Goal: Task Accomplishment & Management: Use online tool/utility

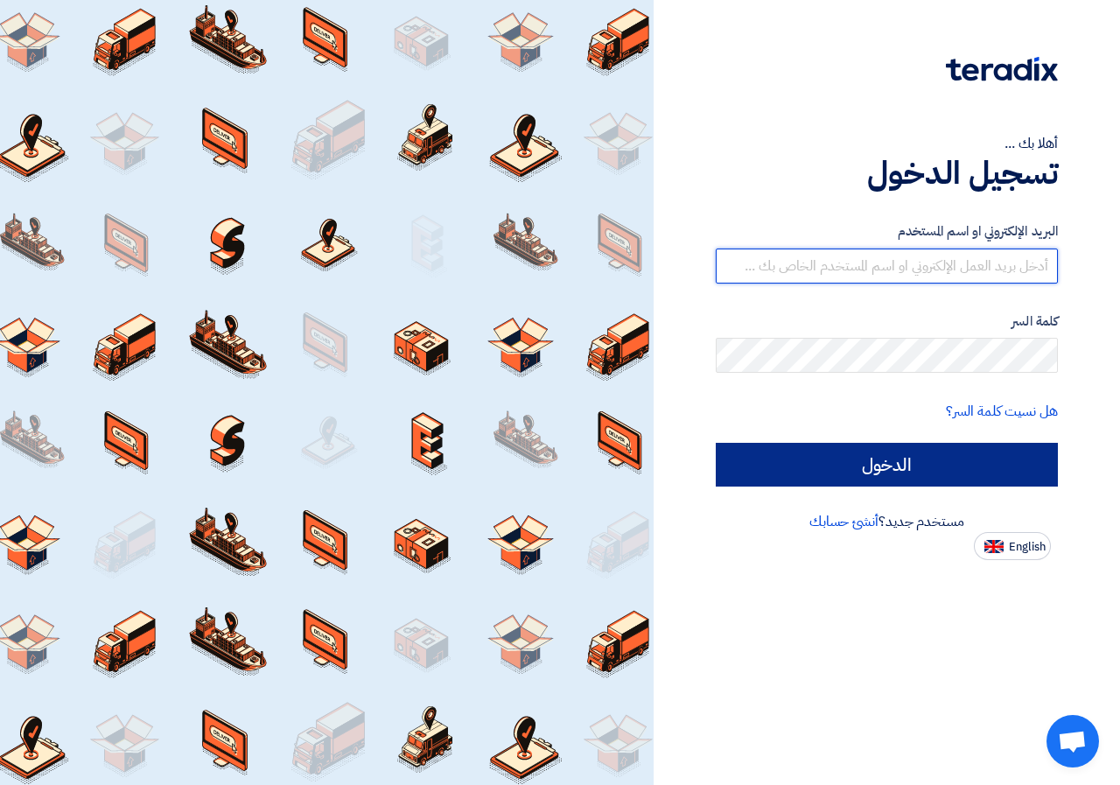
type input "[EMAIL_ADDRESS][DOMAIN_NAME]"
click at [983, 477] on input "الدخول" at bounding box center [887, 465] width 342 height 44
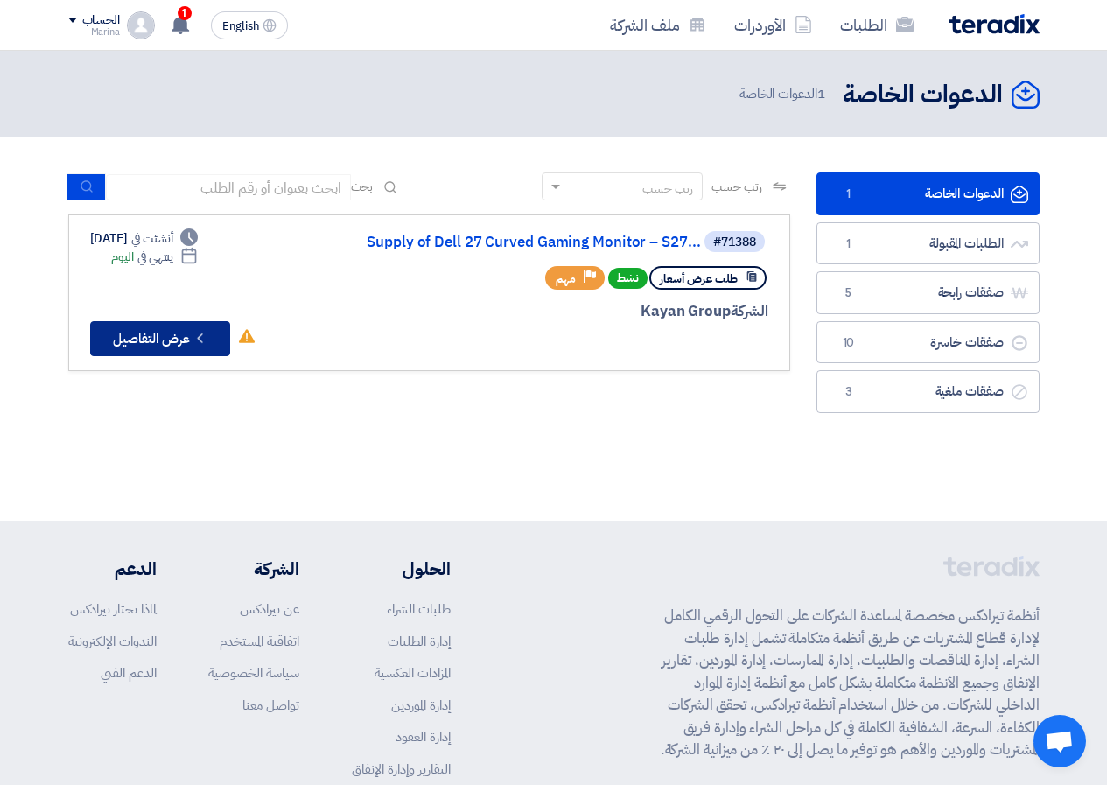
click at [183, 340] on button "Check details عرض التفاصيل" at bounding box center [160, 338] width 140 height 35
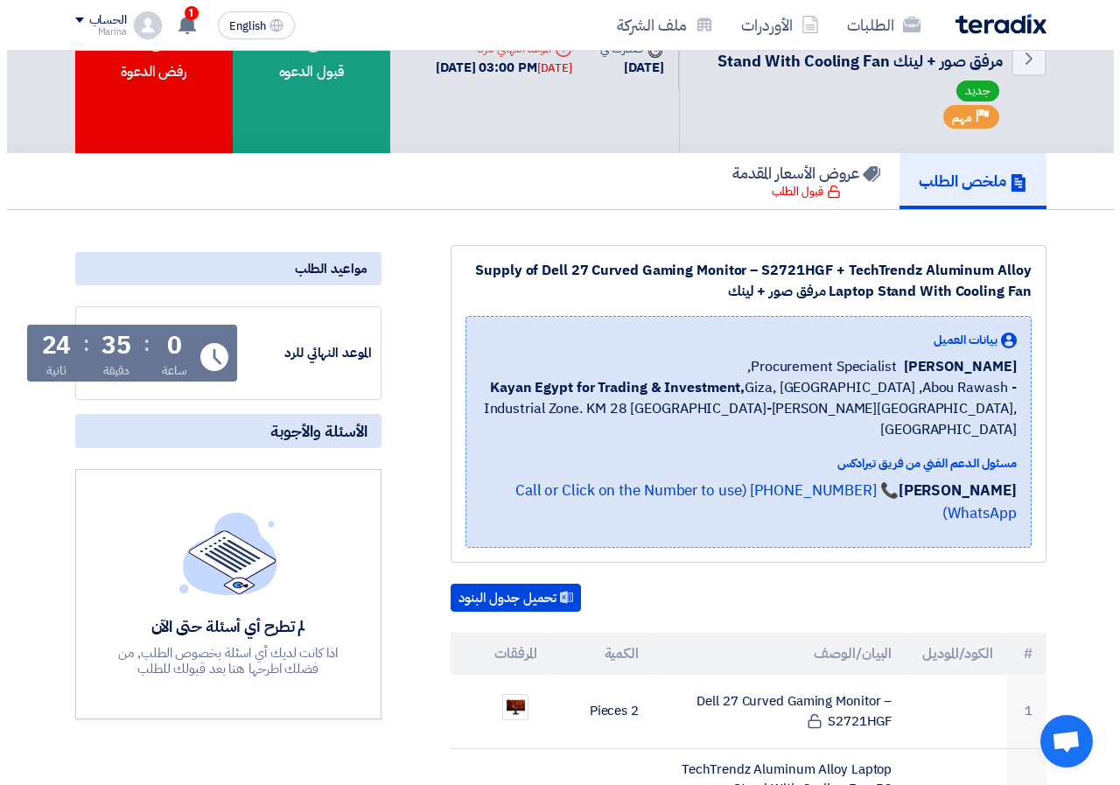
scroll to position [263, 0]
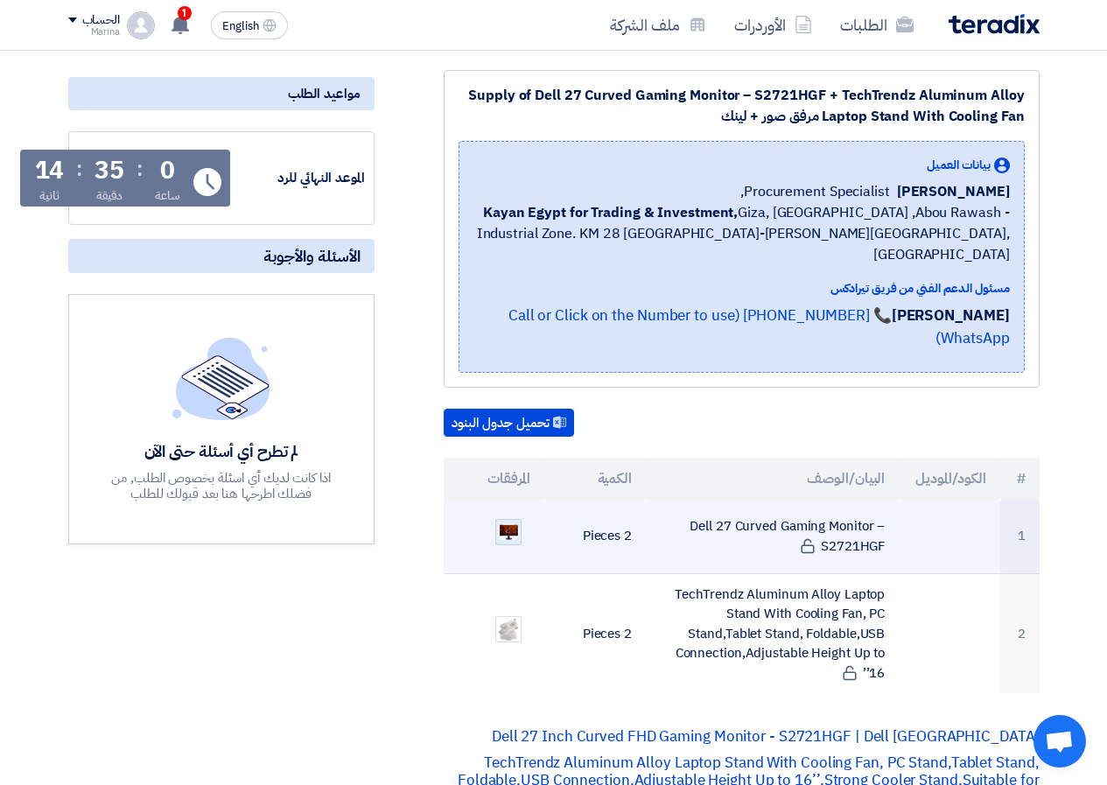
click at [510, 522] on img at bounding box center [508, 531] width 25 height 19
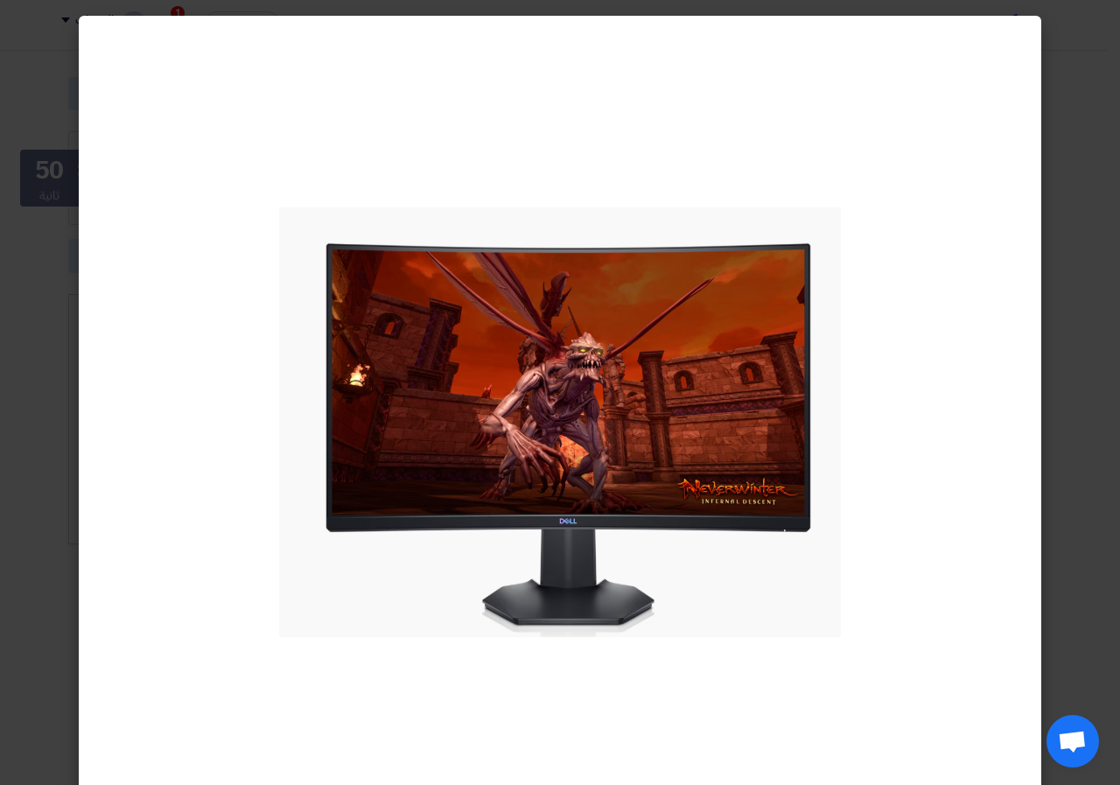
click at [14, 247] on modal-container at bounding box center [560, 392] width 1120 height 785
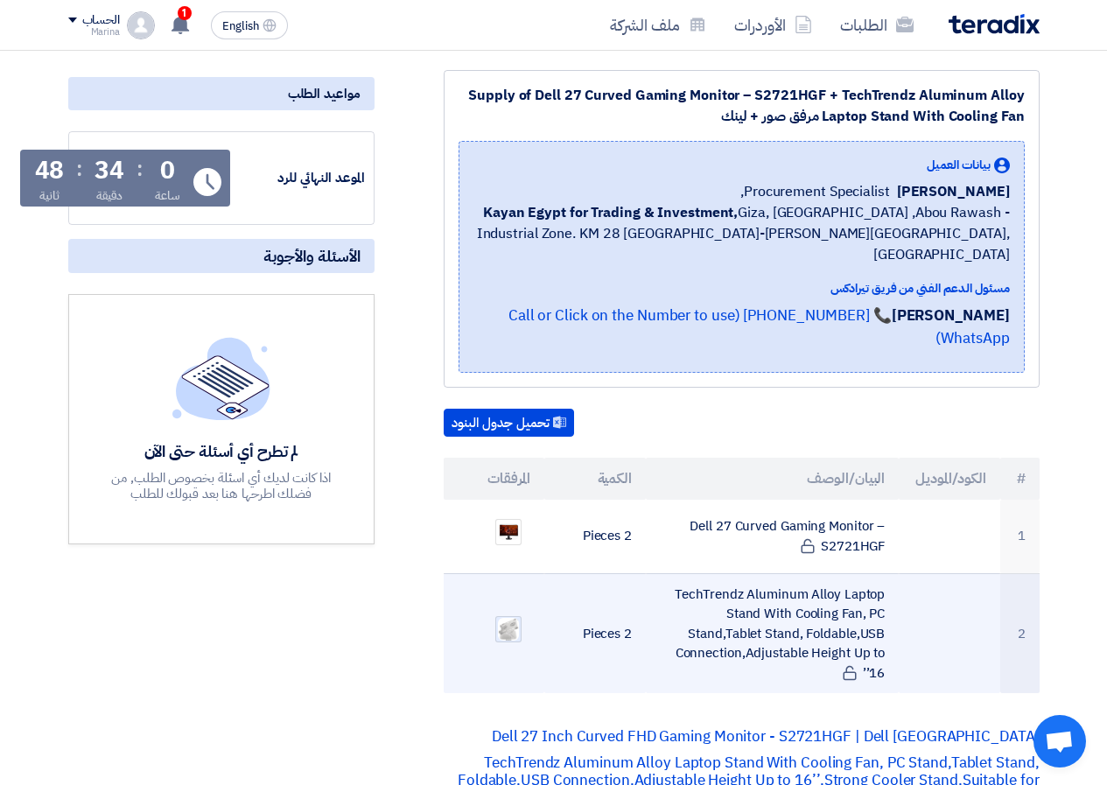
click at [508, 616] on img at bounding box center [508, 629] width 25 height 27
